Goal: Task Accomplishment & Management: Manage account settings

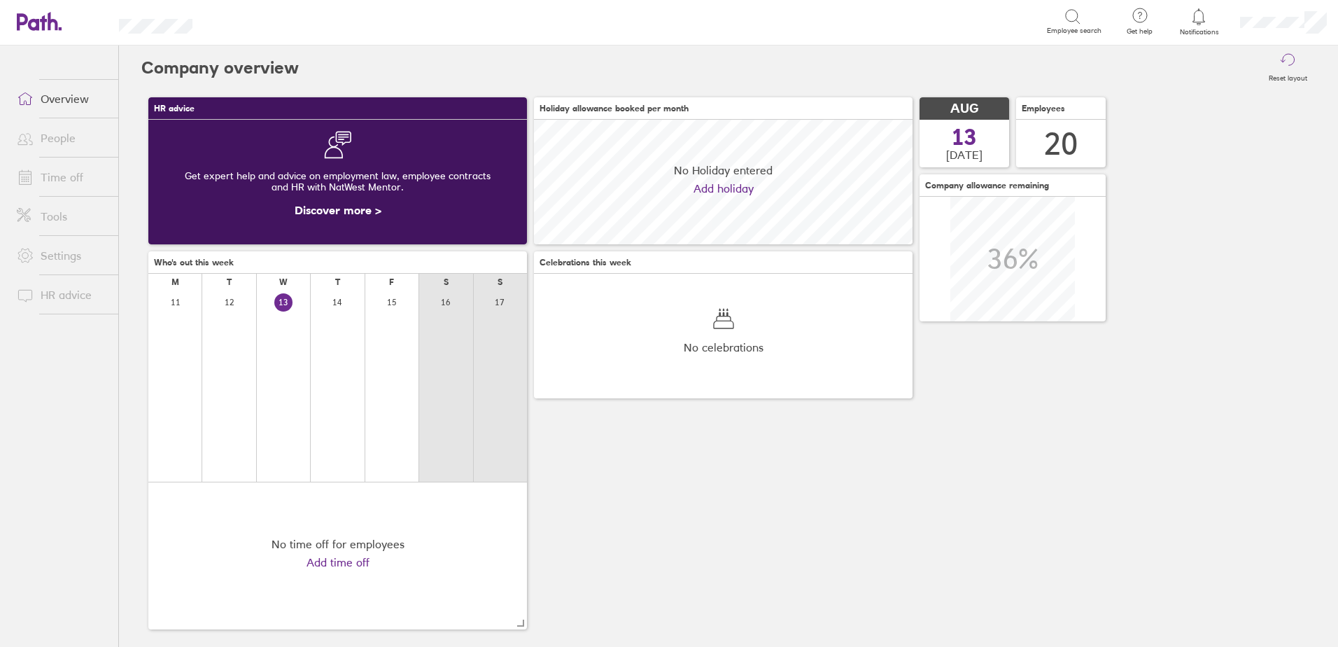
scroll to position [125, 379]
click at [56, 171] on link "Time off" at bounding box center [62, 177] width 113 height 28
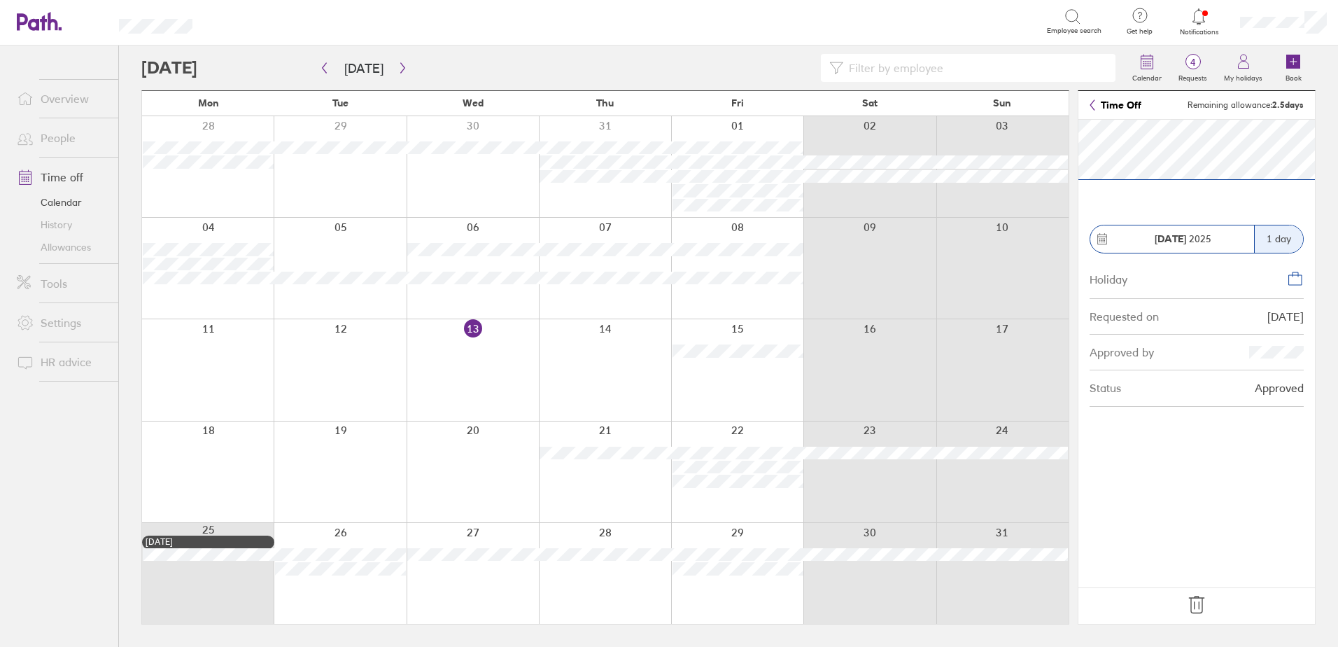
click at [1200, 609] on icon at bounding box center [1197, 605] width 22 height 22
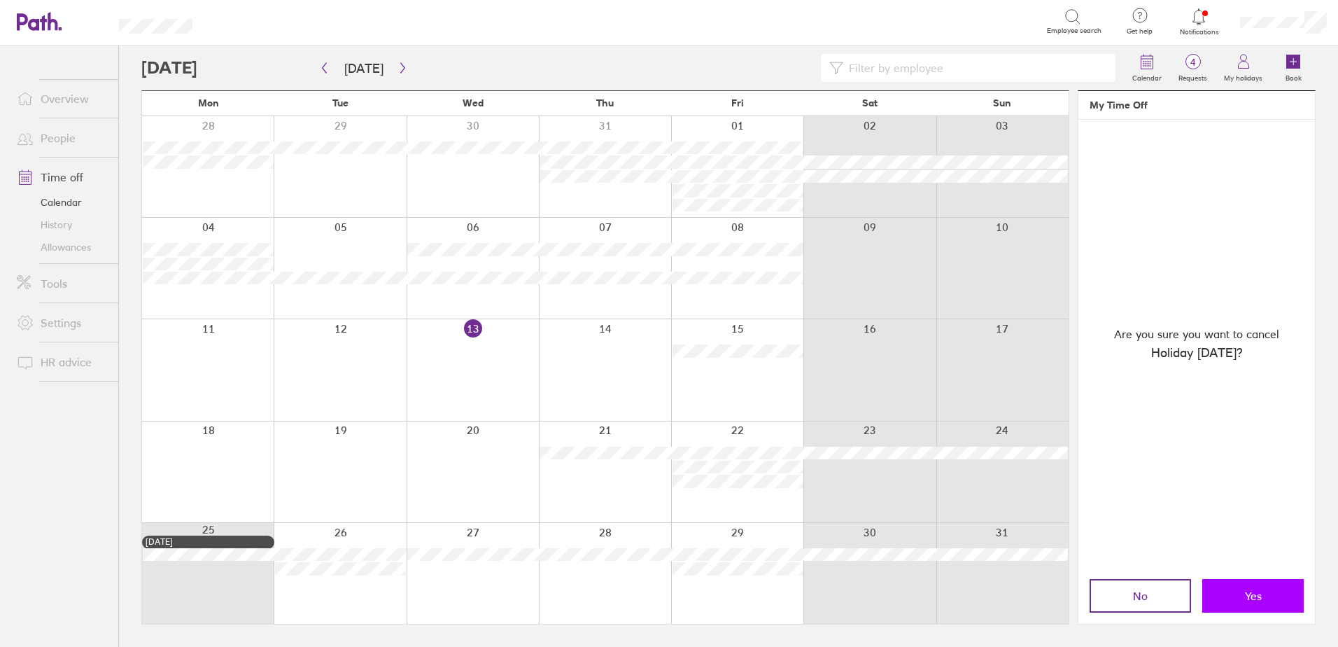
click at [1266, 591] on button "Yes" at bounding box center [1252, 596] width 101 height 34
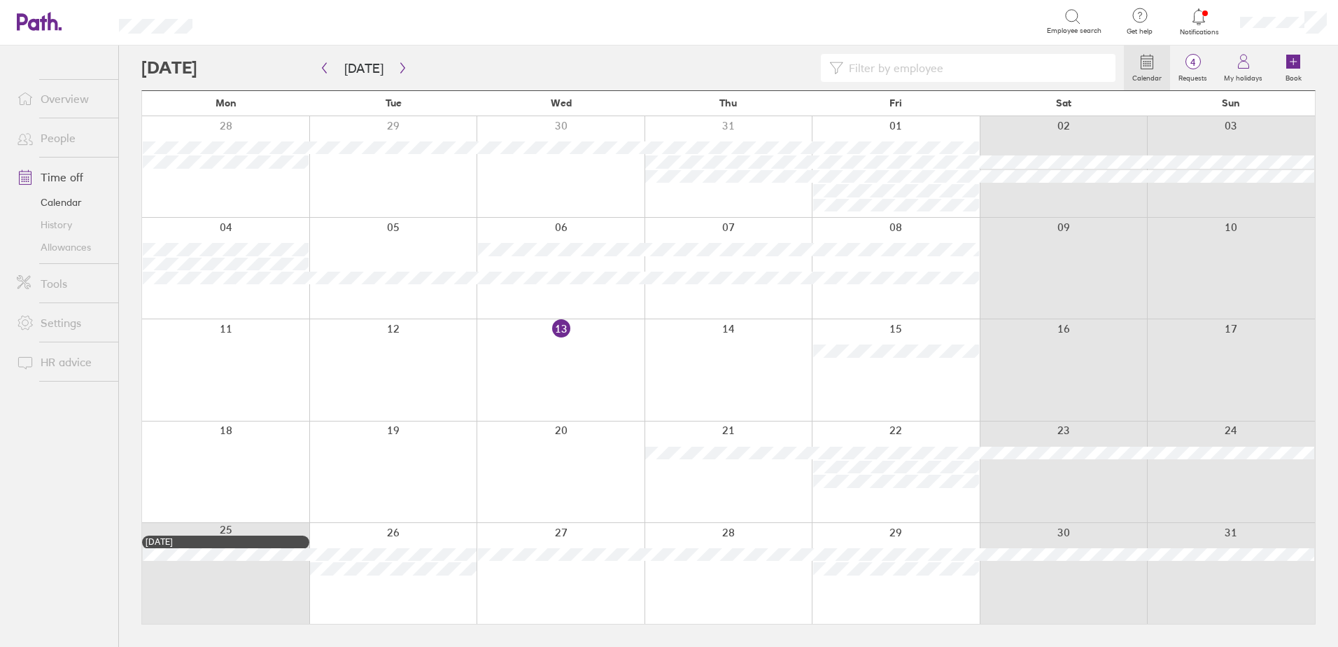
click at [925, 300] on div at bounding box center [896, 268] width 168 height 101
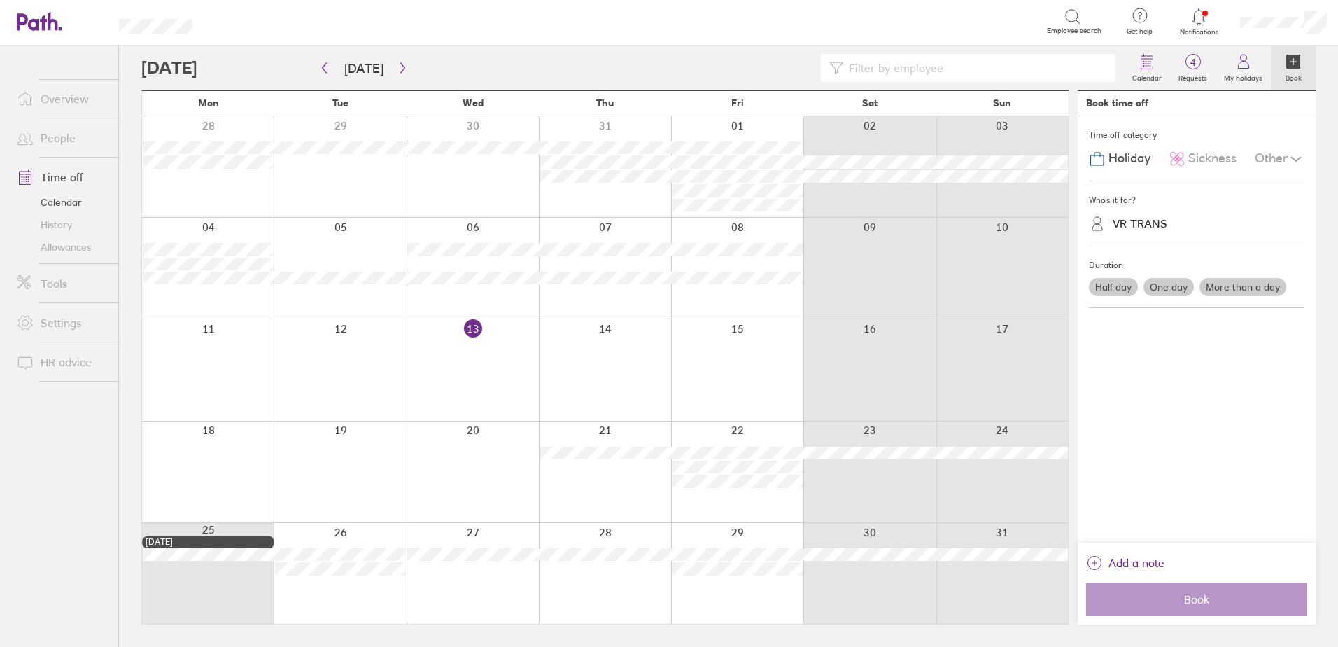
click at [1112, 288] on label "Half day" at bounding box center [1113, 287] width 49 height 18
click at [0, 0] on input "Half day" at bounding box center [0, 0] width 0 height 0
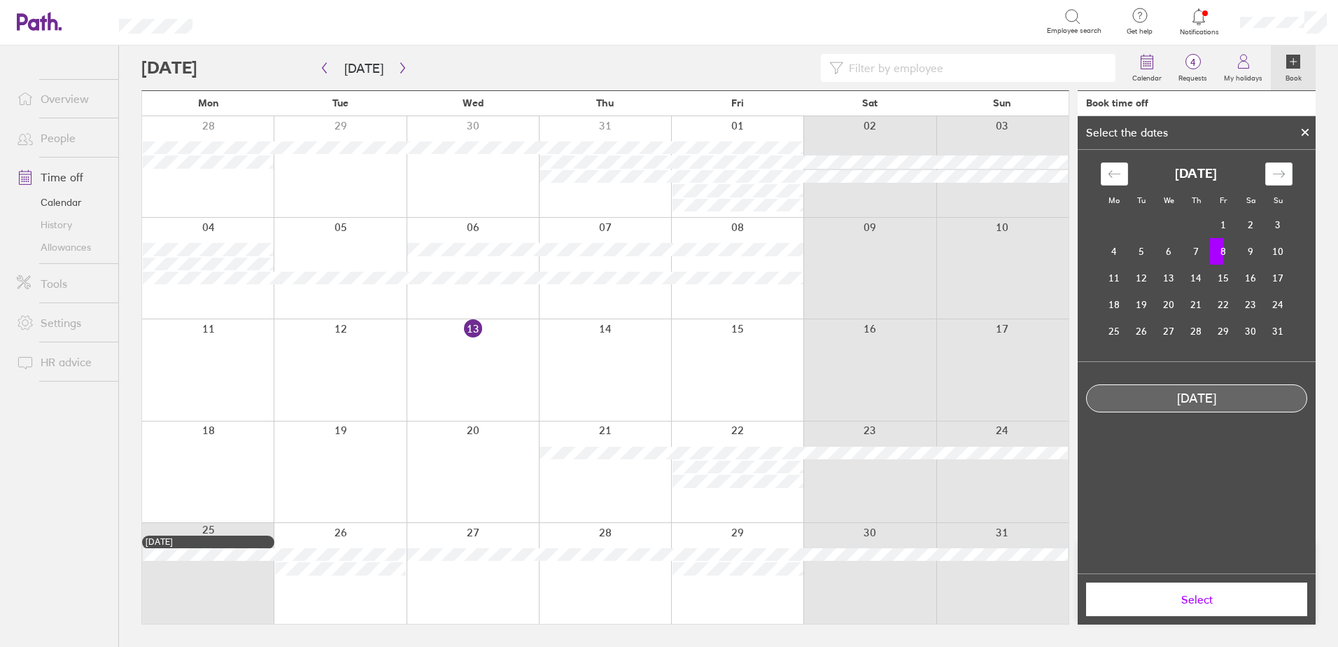
click at [1223, 251] on td "8" at bounding box center [1223, 251] width 27 height 27
click at [1215, 398] on div "[DATE]" at bounding box center [1197, 398] width 220 height 15
click at [1222, 607] on button "Select" at bounding box center [1196, 599] width 221 height 34
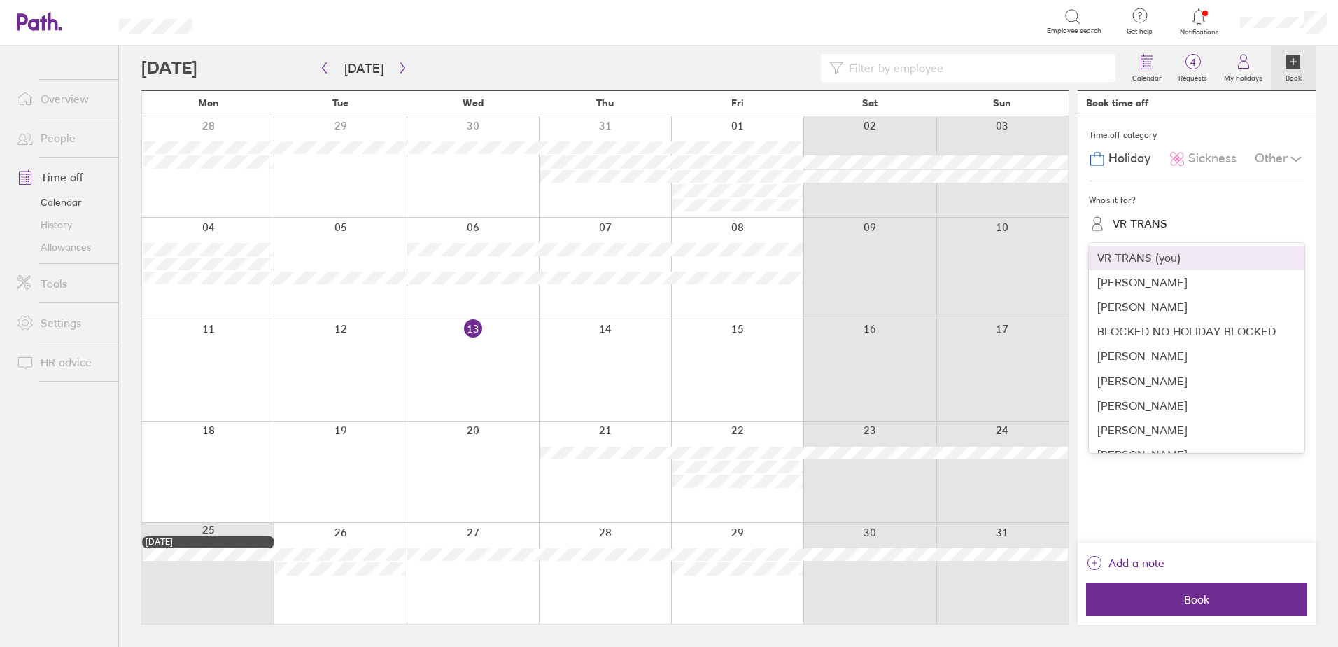
click at [1147, 214] on div "VR TRANS" at bounding box center [1205, 224] width 199 height 22
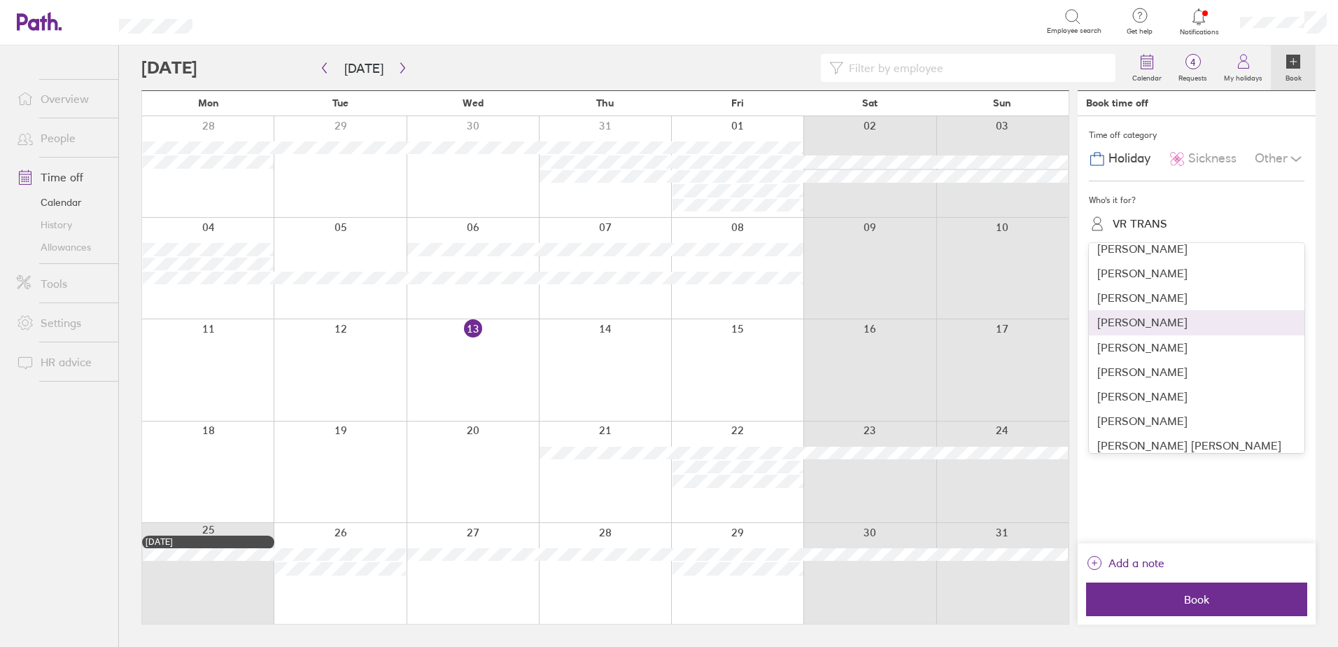
click at [1163, 325] on div "[PERSON_NAME]" at bounding box center [1197, 322] width 216 height 24
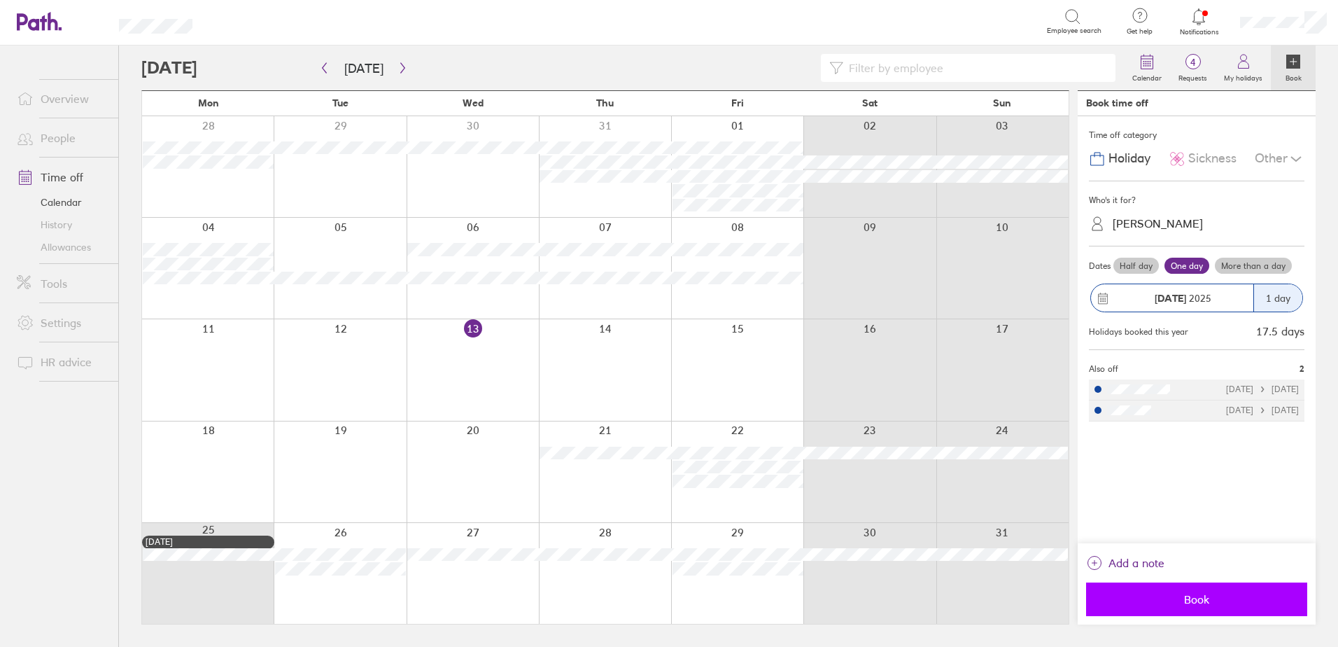
click at [1207, 602] on span "Book" at bounding box center [1197, 599] width 202 height 13
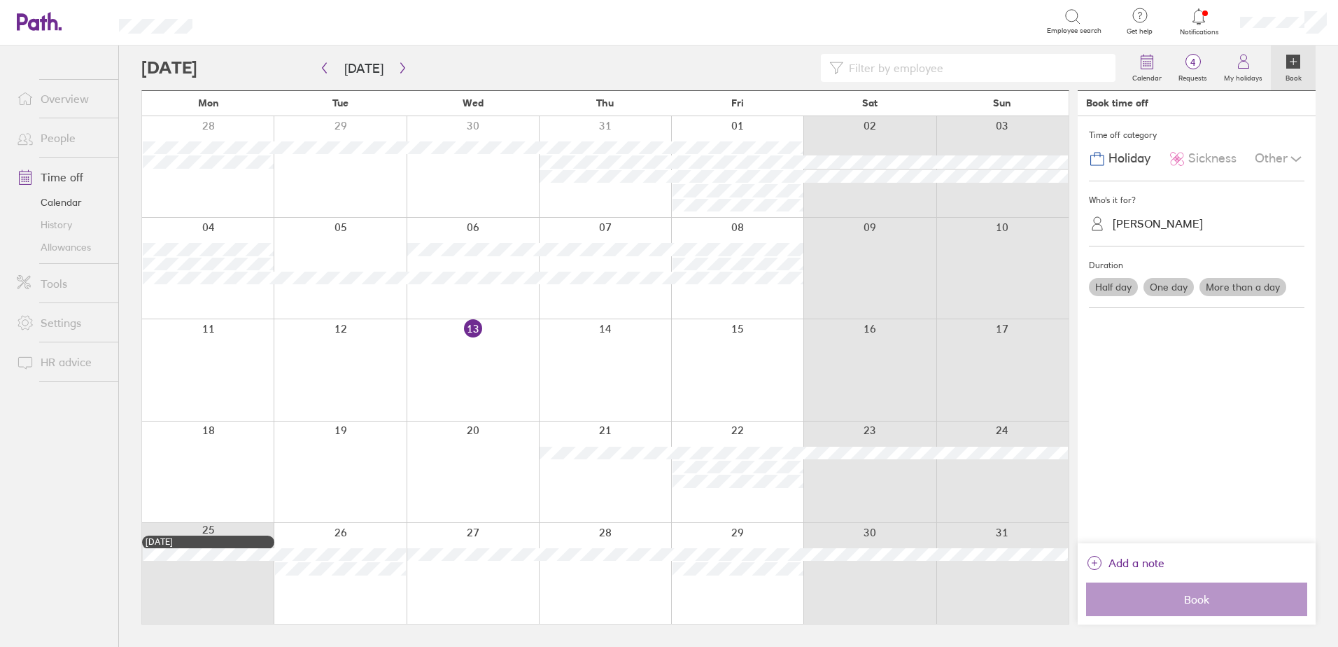
click at [64, 243] on link "Allowances" at bounding box center [62, 247] width 113 height 22
